Goal: Entertainment & Leisure: Consume media (video, audio)

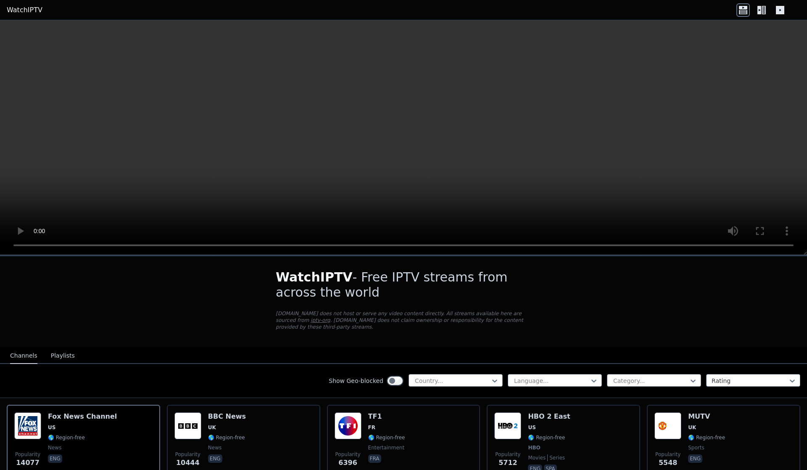
click at [55, 348] on button "Playlists" at bounding box center [63, 356] width 24 height 16
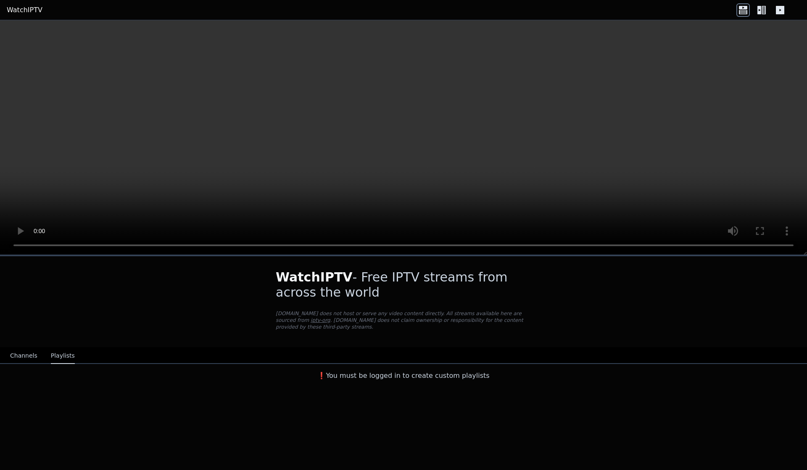
click at [13, 346] on div "WatchIPTV - Free IPTV streams from across the world WatchIPTV.xyz does not host…" at bounding box center [403, 320] width 807 height 128
click at [25, 356] on button "Channels" at bounding box center [23, 356] width 27 height 16
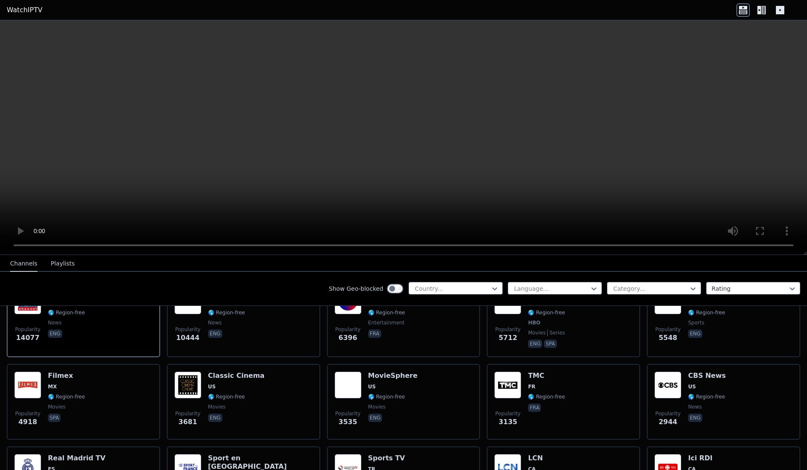
scroll to position [127, 0]
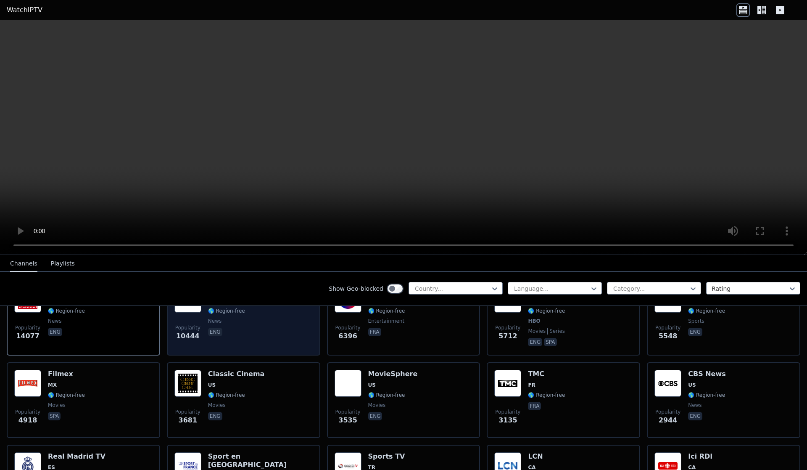
click at [210, 315] on div "BBC News UK 🌎 Region-free news eng" at bounding box center [227, 317] width 38 height 62
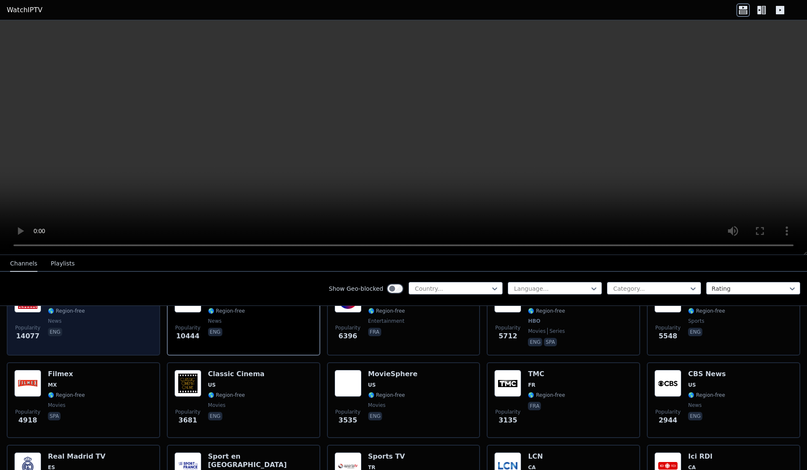
click at [74, 323] on span "news" at bounding box center [82, 320] width 69 height 7
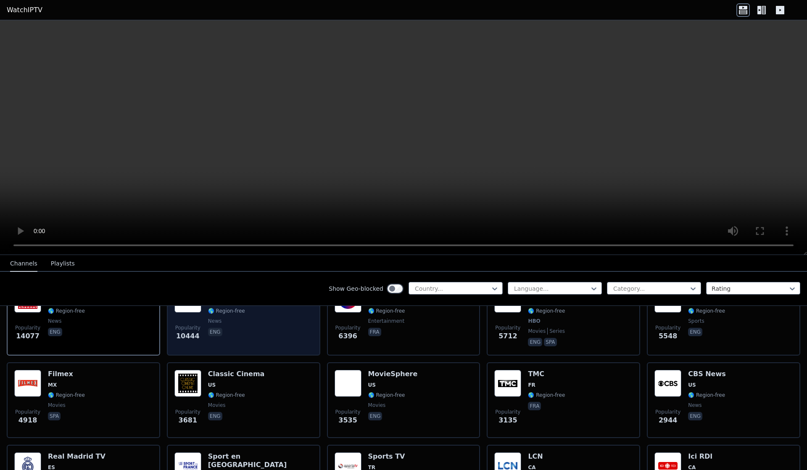
click at [262, 323] on div "Popularity 10444 BBC News UK 🌎 Region-free news eng" at bounding box center [243, 317] width 138 height 62
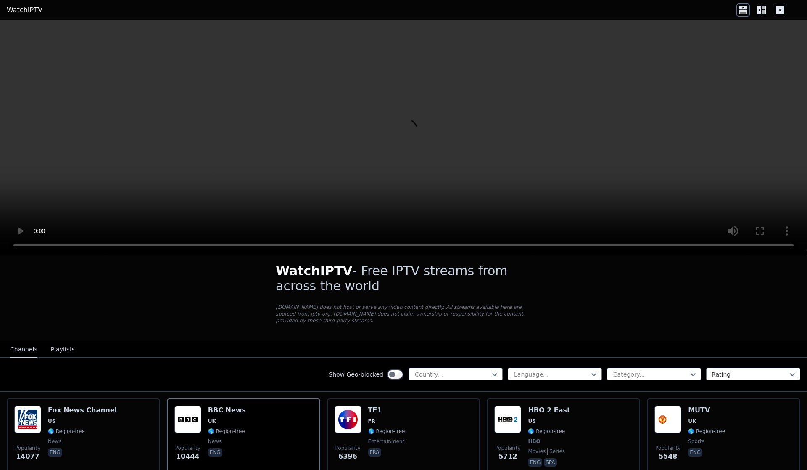
scroll to position [0, 0]
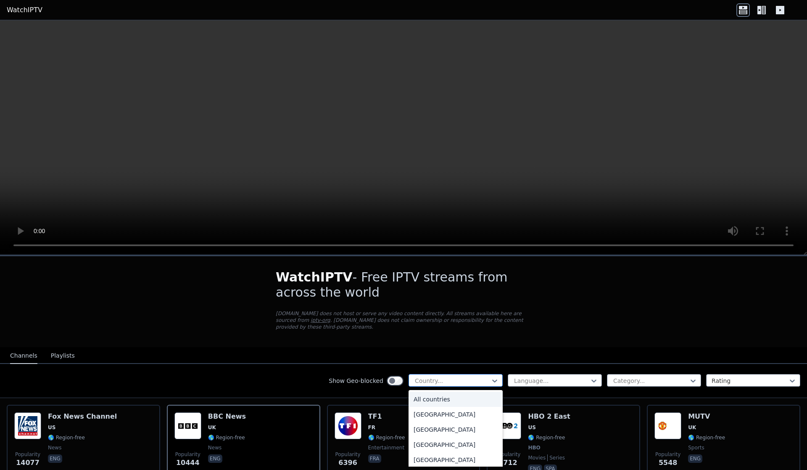
click at [454, 383] on div at bounding box center [452, 380] width 77 height 8
type input "***"
click at [419, 414] on div "Germany" at bounding box center [456, 414] width 94 height 15
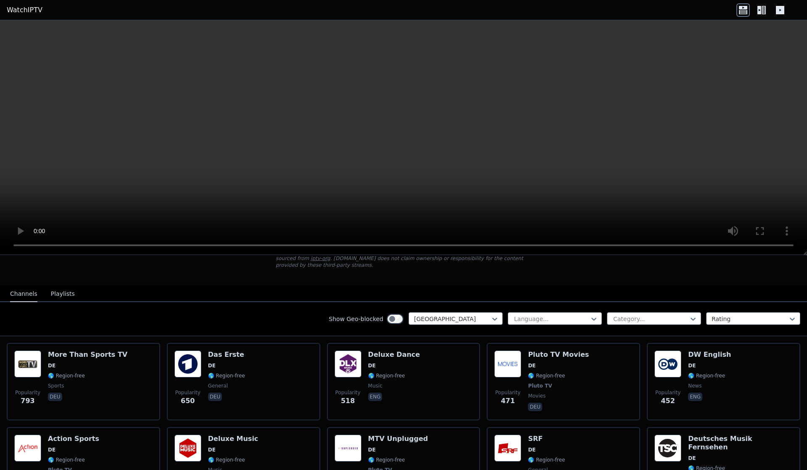
scroll to position [96, 0]
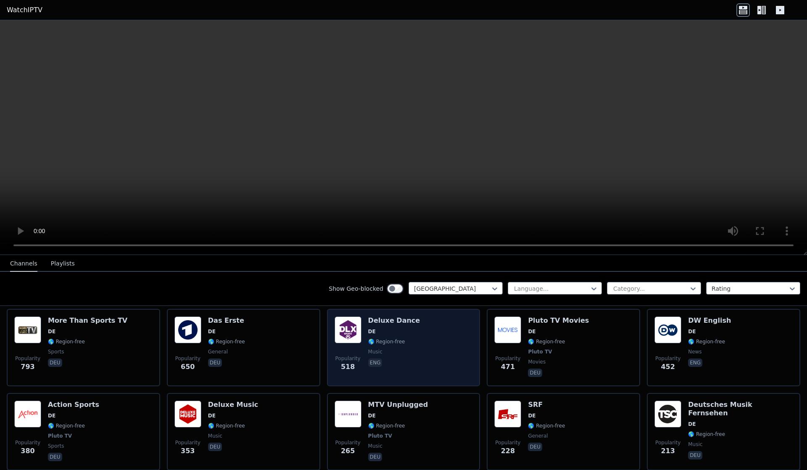
click at [417, 349] on div "Popularity 518 Deluxe Dance DE 🌎 Region-free music eng" at bounding box center [404, 347] width 138 height 62
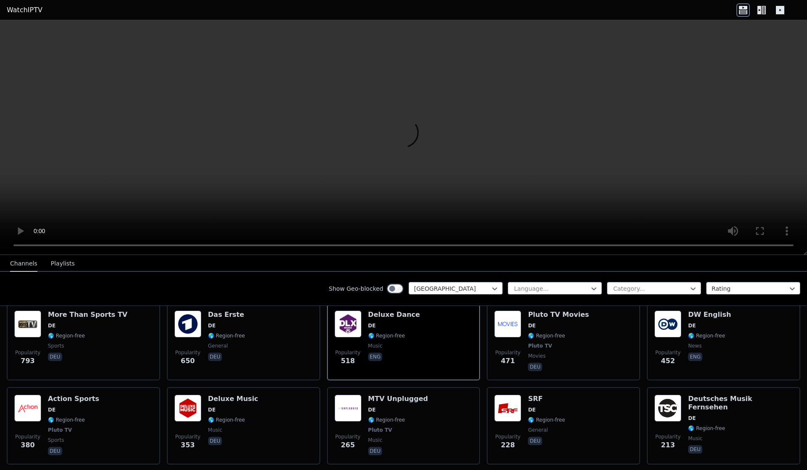
scroll to position [0, 0]
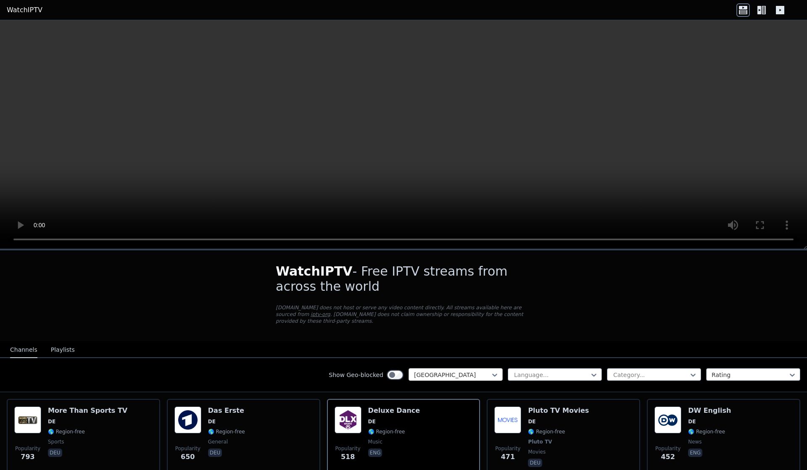
click at [471, 369] on div "Germany" at bounding box center [456, 374] width 94 height 13
type input "*"
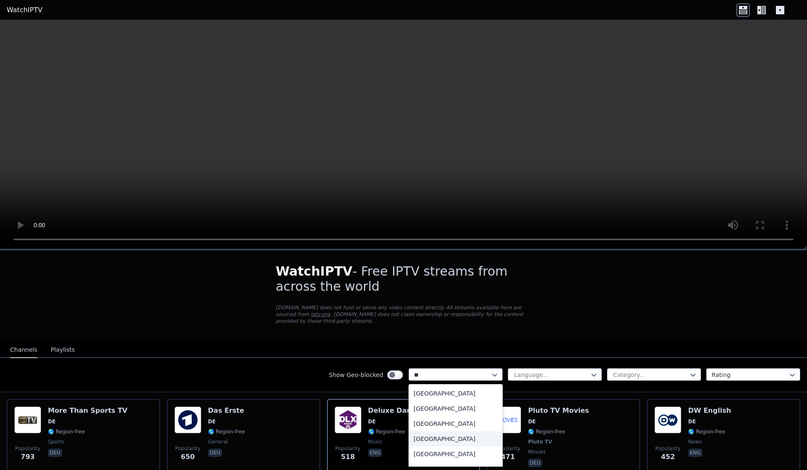
type input "*"
type input "***"
click at [439, 439] on div "United States" at bounding box center [456, 438] width 94 height 15
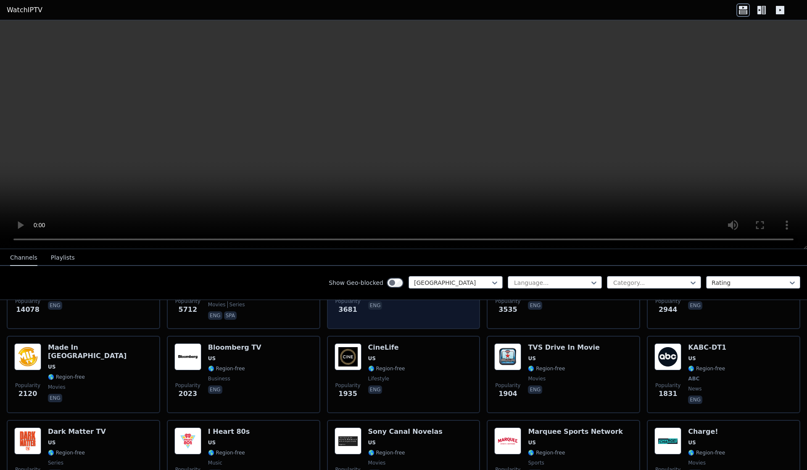
scroll to position [148, 0]
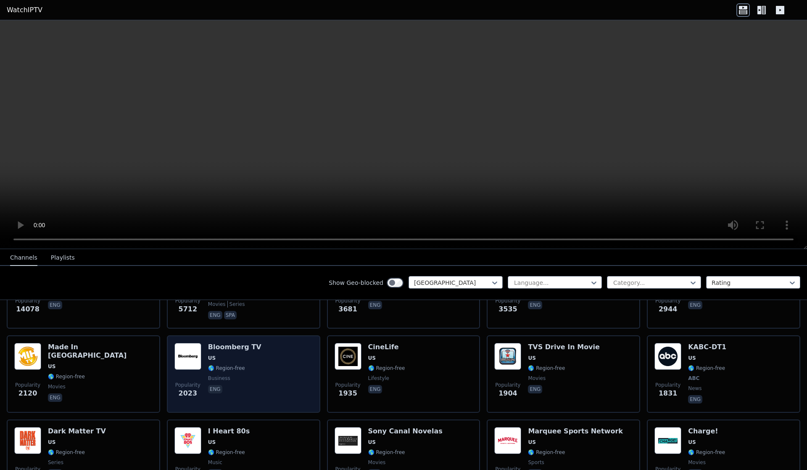
click at [238, 390] on span "eng" at bounding box center [234, 390] width 53 height 10
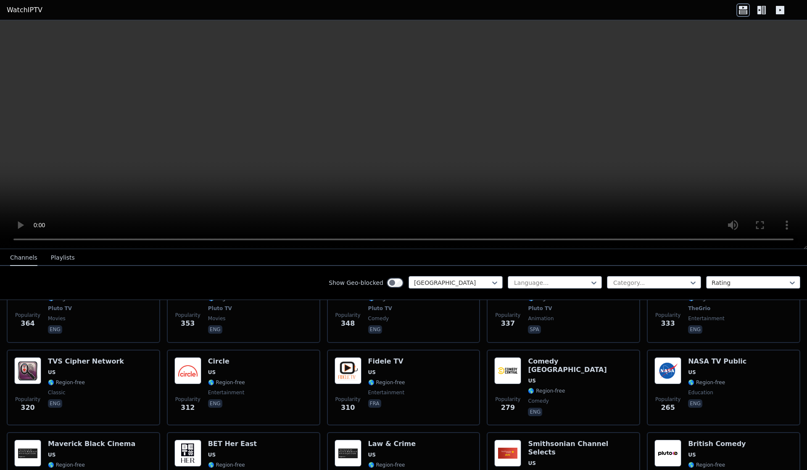
scroll to position [1417, 0]
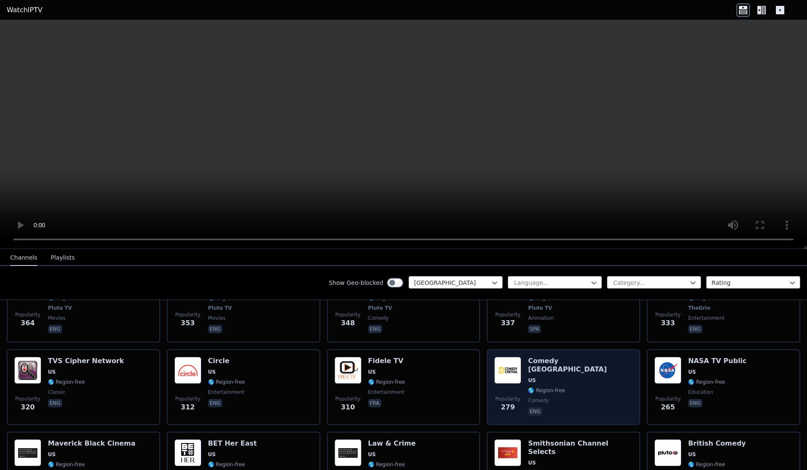
click at [593, 368] on div "Popularity 279 Comedy Central East US 🌎 Region-free comedy eng" at bounding box center [563, 387] width 138 height 61
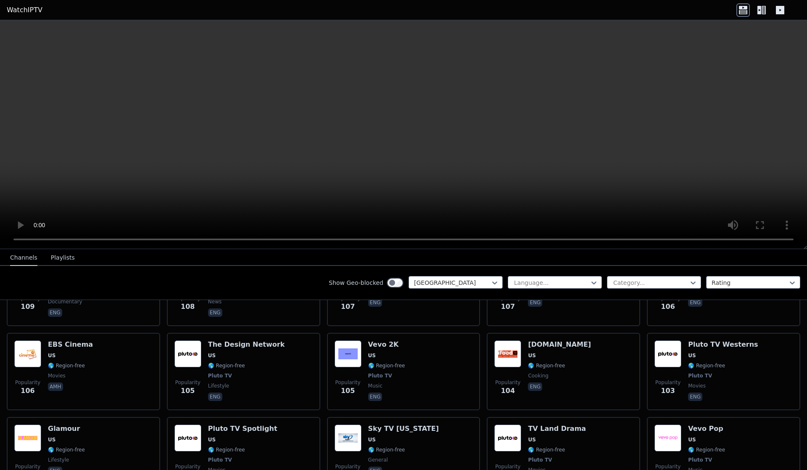
scroll to position [3338, 0]
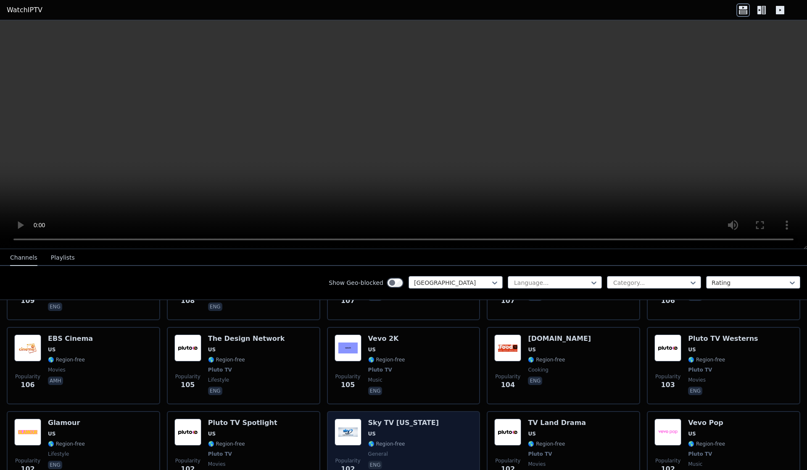
click at [431, 418] on div "Popularity 102 Sky TV New York US 🌎 Region-free general eng" at bounding box center [404, 449] width 138 height 62
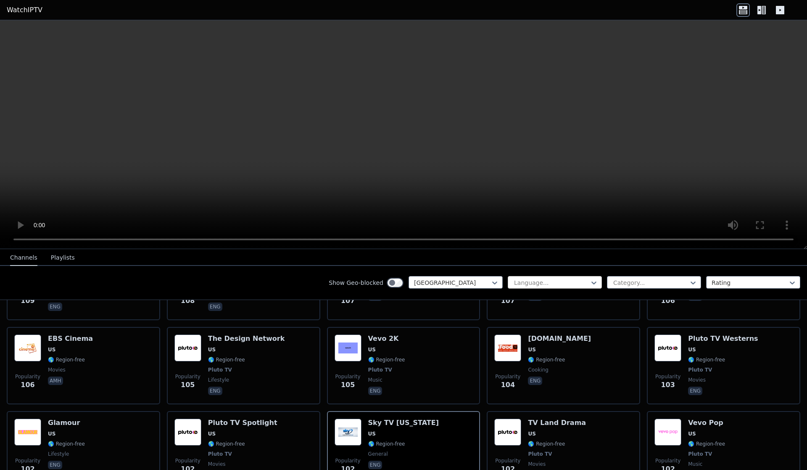
click at [560, 284] on div at bounding box center [551, 282] width 77 height 8
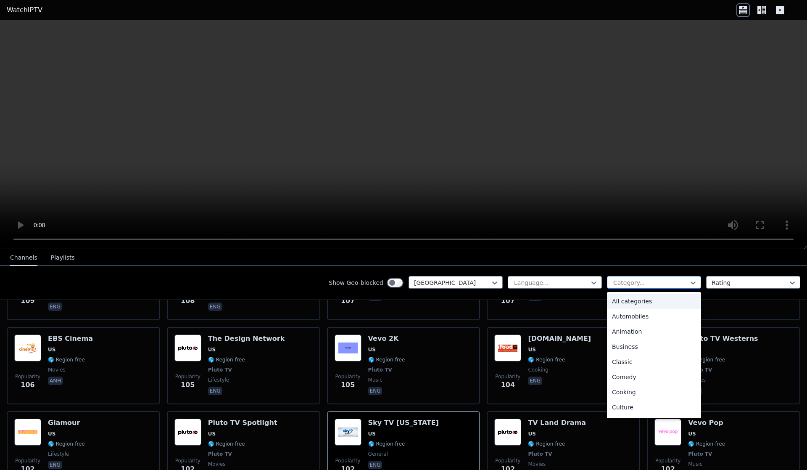
click at [636, 281] on div at bounding box center [651, 282] width 77 height 8
click at [636, 354] on div "Entertainment" at bounding box center [654, 352] width 94 height 15
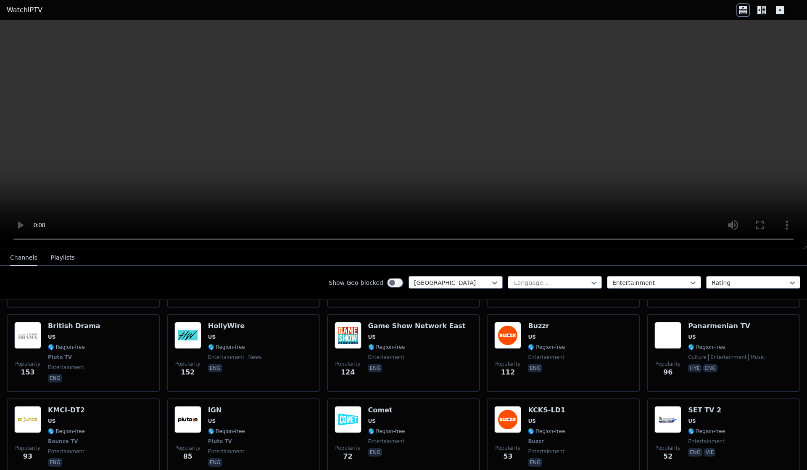
scroll to position [335, 0]
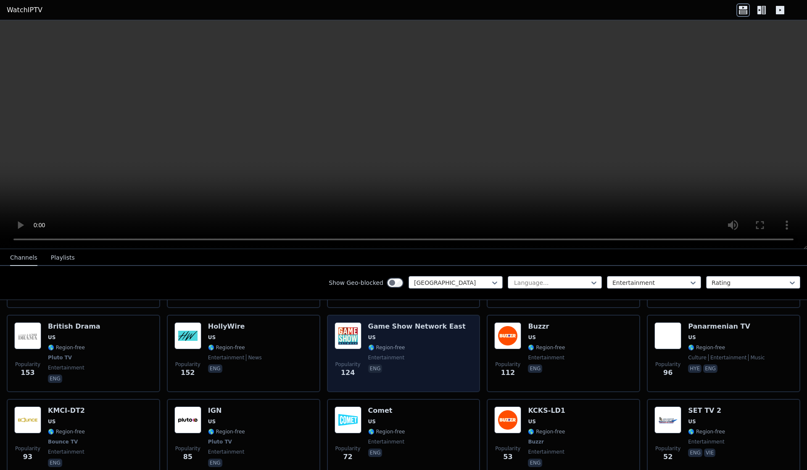
click at [340, 357] on span "Popularity 124" at bounding box center [348, 369] width 27 height 27
click at [394, 340] on span "US" at bounding box center [417, 337] width 98 height 7
click at [386, 341] on span "US" at bounding box center [417, 337] width 98 height 7
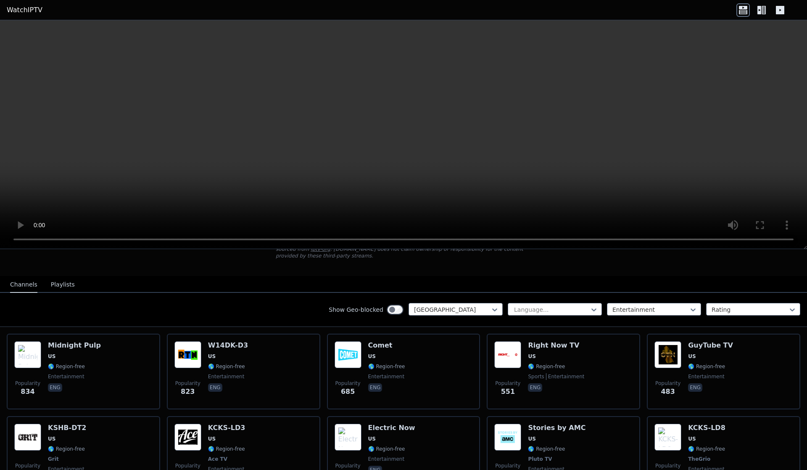
scroll to position [0, 0]
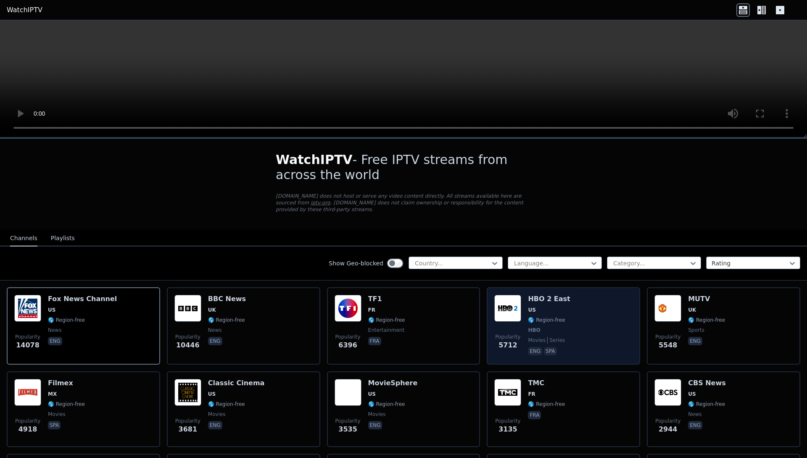
click at [564, 332] on div "Popularity 5712 HBO 2 East US 🌎 Region-free HBO movies series eng spa" at bounding box center [563, 326] width 138 height 62
